Goal: Find specific page/section: Find specific page/section

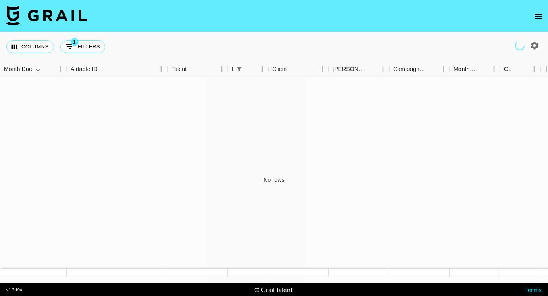
click at [540, 18] on icon "open drawer" at bounding box center [538, 16] width 7 height 5
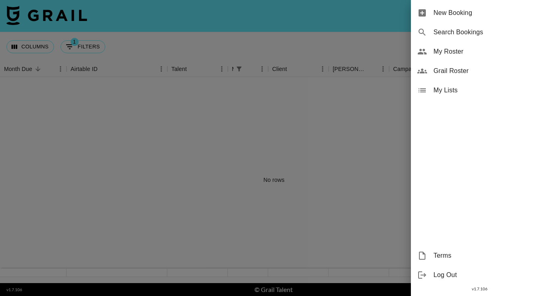
click at [435, 71] on span "Grail Roster" at bounding box center [488, 71] width 108 height 10
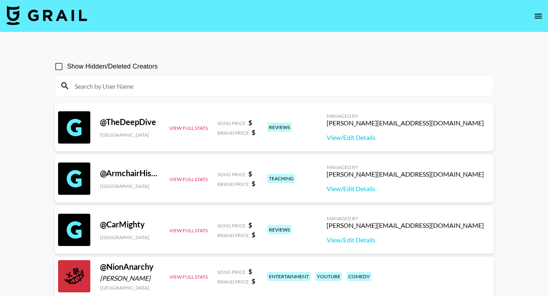
click at [118, 88] on input at bounding box center [279, 86] width 419 height 13
click at [66, 86] on icon at bounding box center [64, 85] width 7 height 7
click at [80, 90] on input at bounding box center [279, 86] width 419 height 13
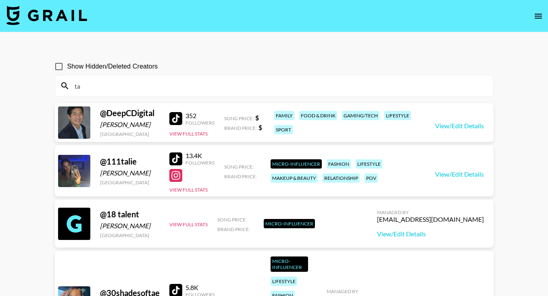
type input "t"
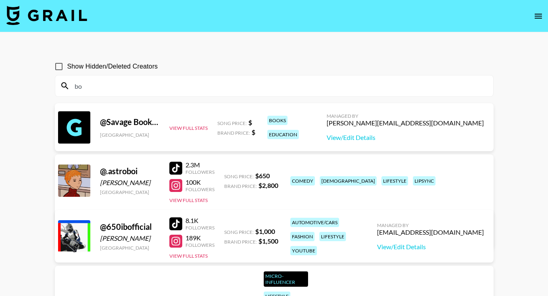
type input "b"
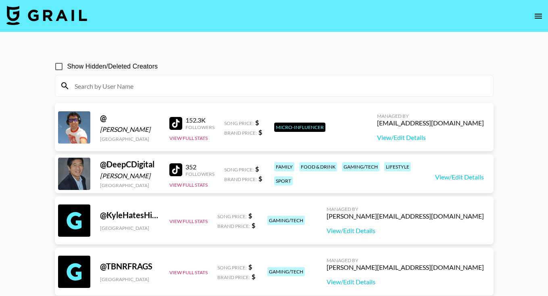
click at [536, 18] on icon "open drawer" at bounding box center [538, 16] width 7 height 5
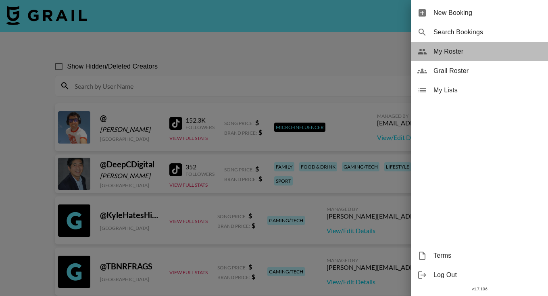
click at [448, 56] on span "My Roster" at bounding box center [488, 52] width 108 height 10
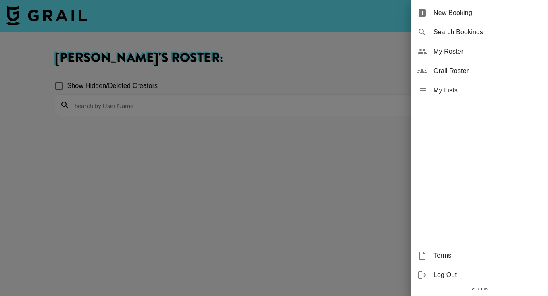
click at [292, 190] on div at bounding box center [274, 148] width 548 height 296
